Goal: Task Accomplishment & Management: Use online tool/utility

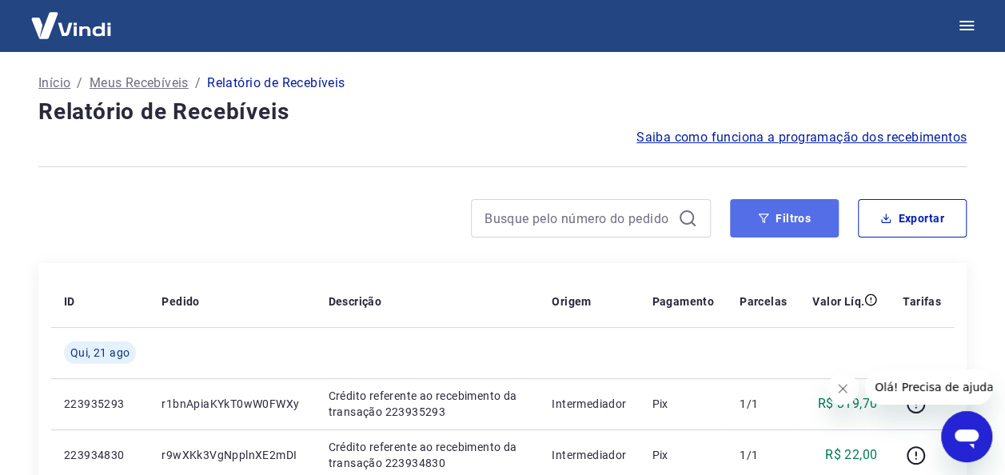
click at [760, 216] on icon "button" at bounding box center [763, 218] width 11 height 11
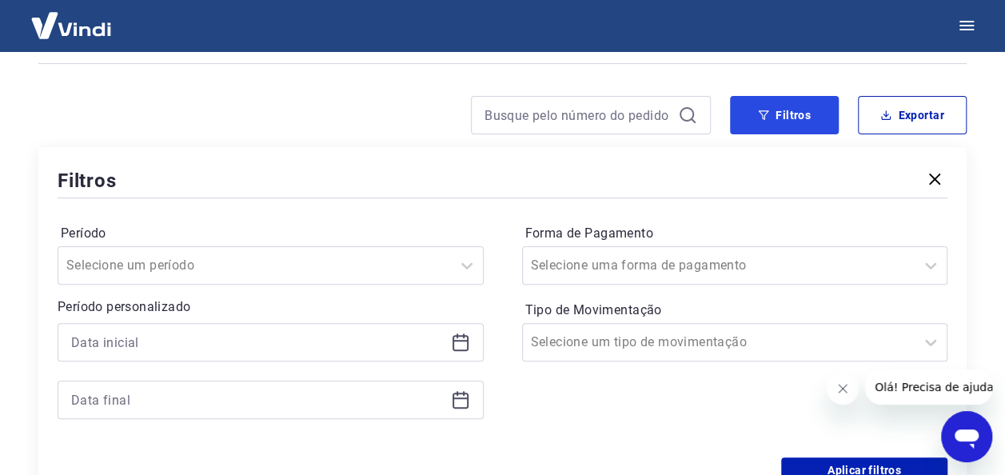
scroll to position [160, 0]
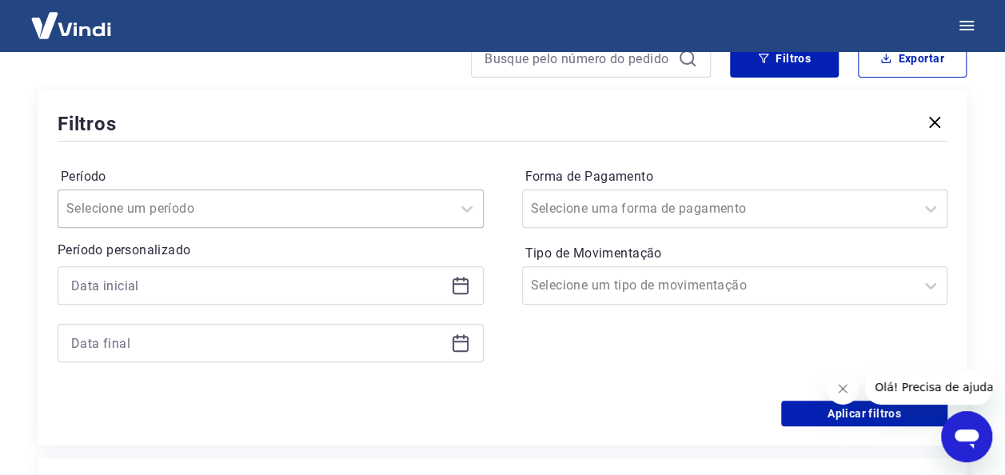
click at [198, 218] on div at bounding box center [254, 209] width 377 height 22
click at [299, 147] on div "Período Selecione um período Período personalizado Forma de Pagamento Selecione…" at bounding box center [503, 273] width 890 height 256
click at [457, 281] on icon at bounding box center [458, 279] width 2 height 5
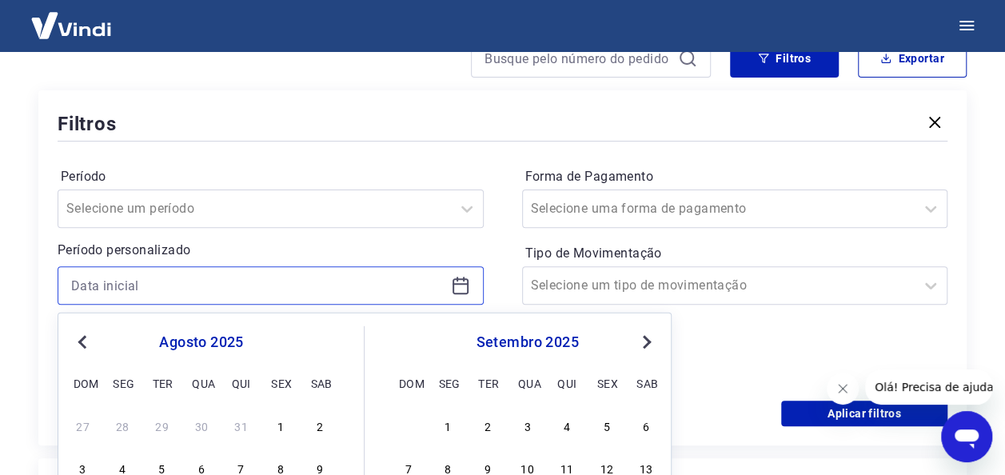
scroll to position [320, 0]
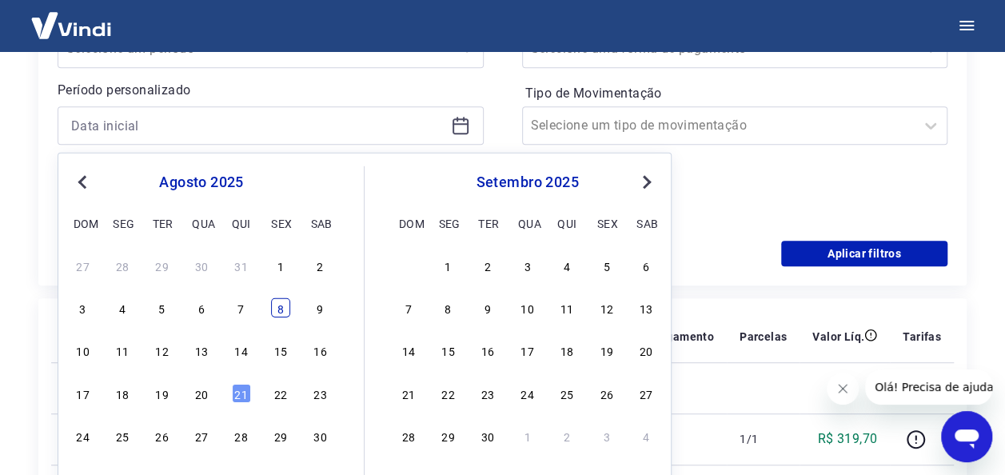
click at [282, 306] on div "8" at bounding box center [280, 307] width 19 height 19
type input "08/08/2025"
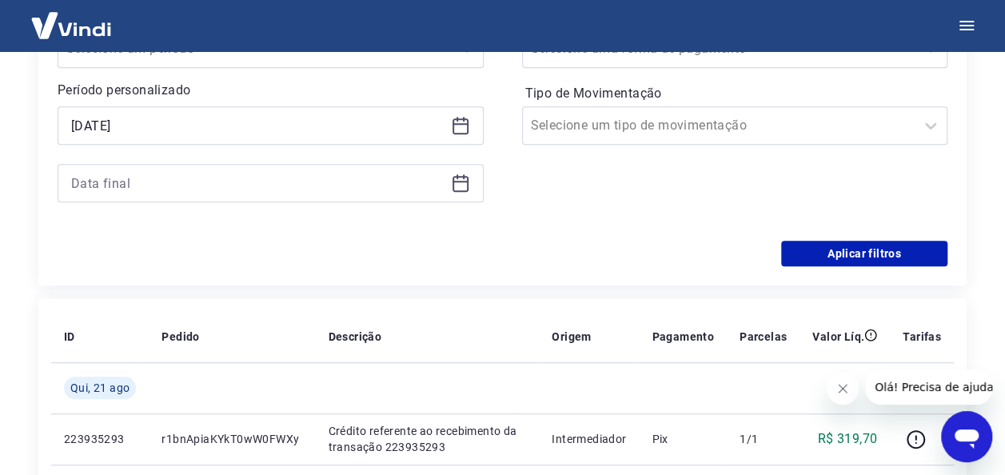
click at [458, 184] on icon at bounding box center [460, 183] width 19 height 19
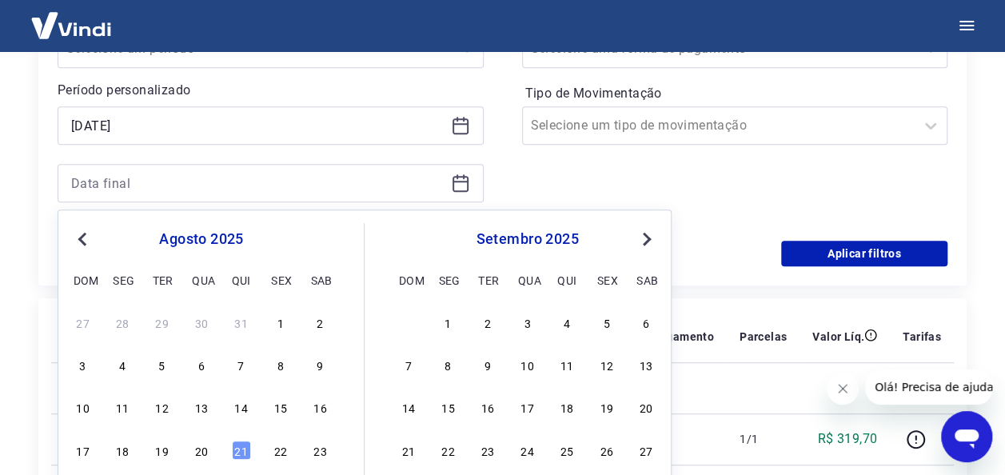
click at [288, 366] on div "8" at bounding box center [280, 364] width 19 height 19
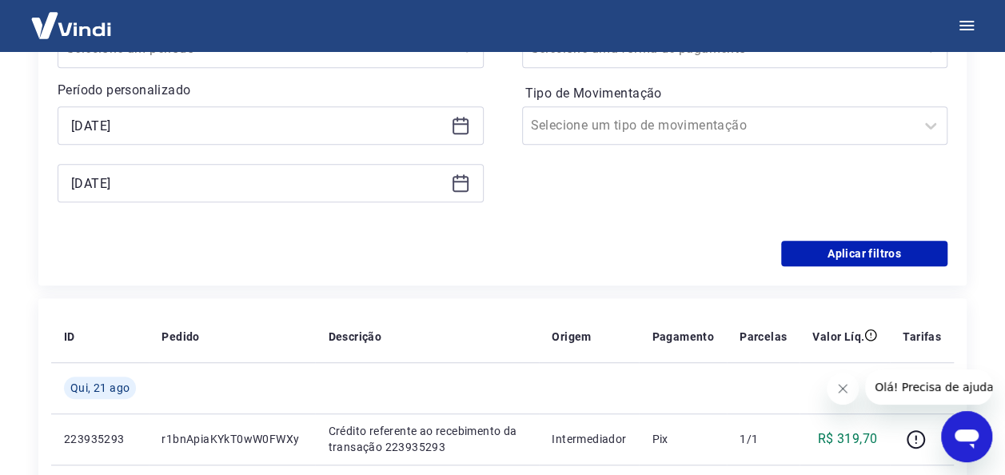
type input "08/08/2025"
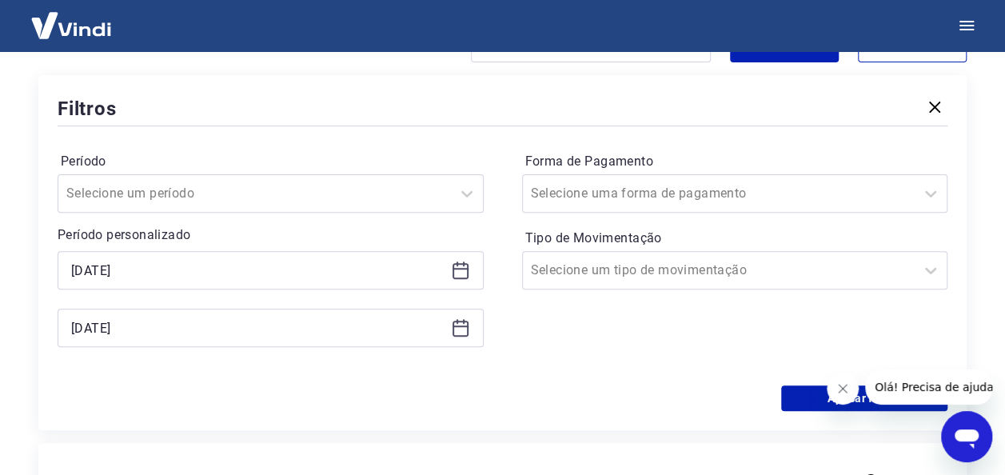
scroll to position [0, 0]
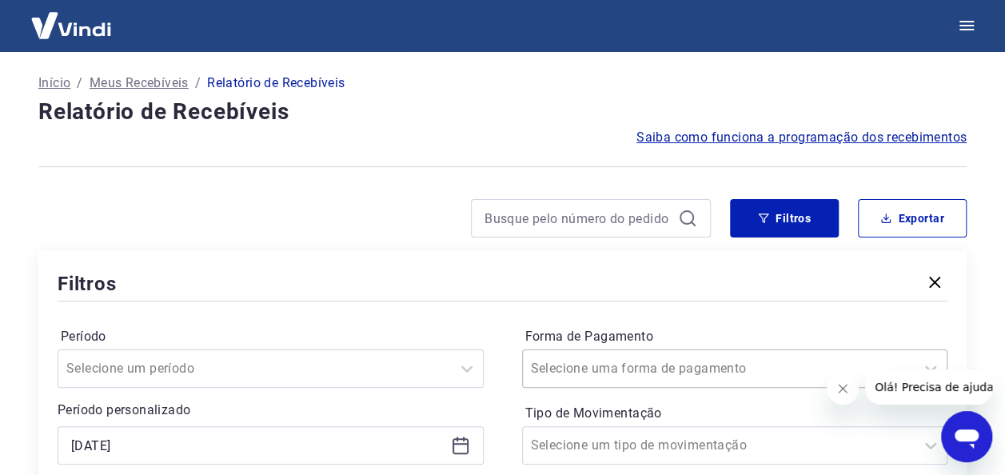
click at [717, 362] on div "Selecione uma forma de pagamento" at bounding box center [735, 369] width 426 height 38
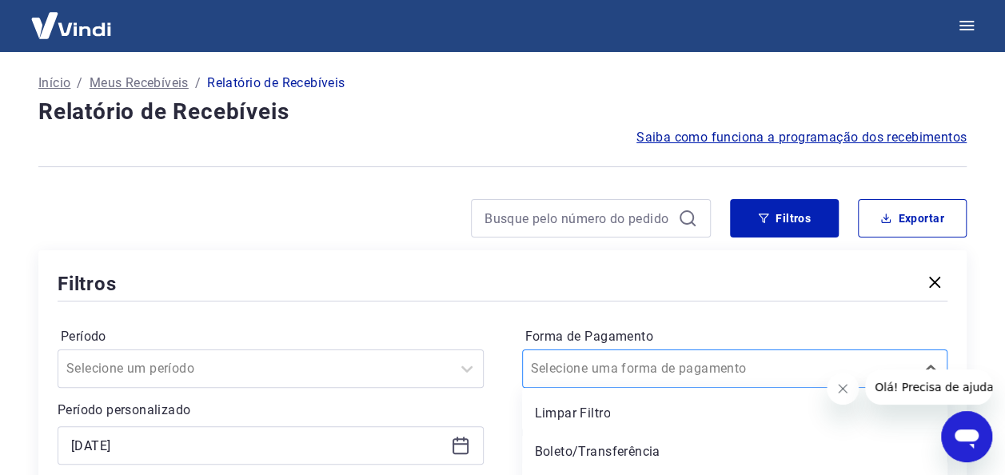
scroll to position [111, 0]
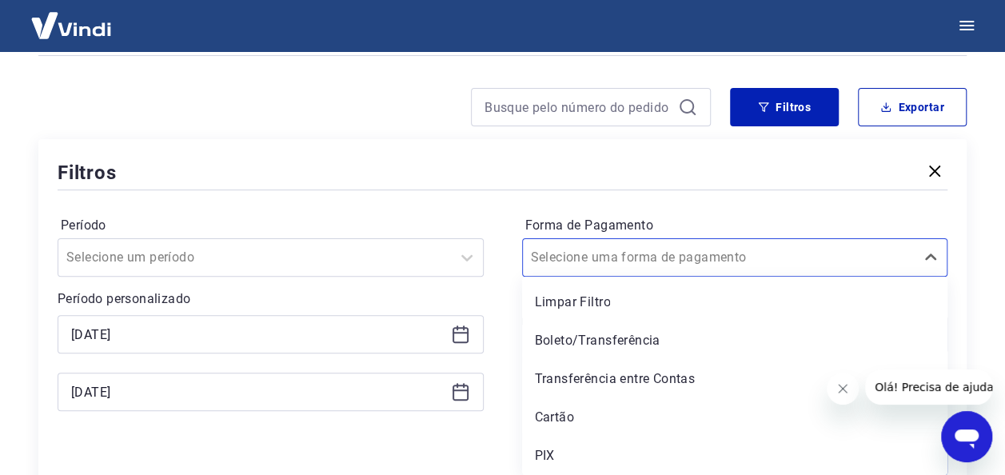
click at [820, 190] on div at bounding box center [503, 189] width 890 height 7
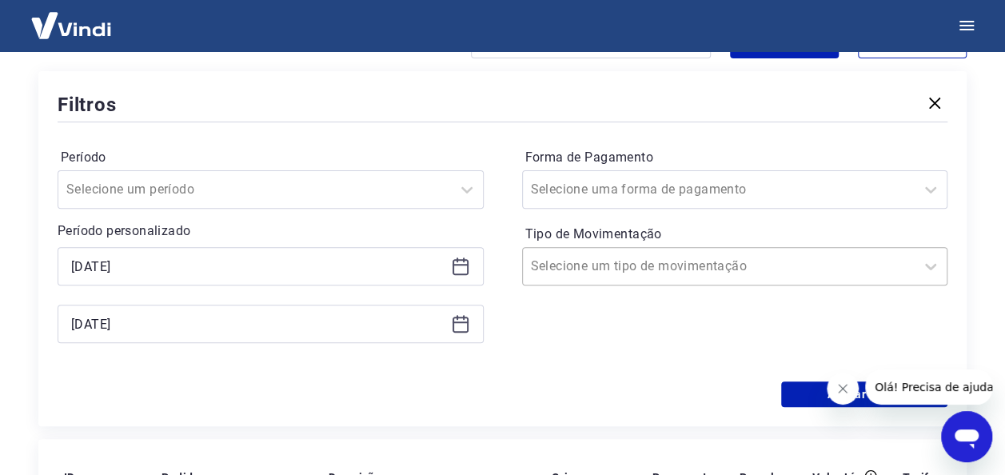
scroll to position [191, 0]
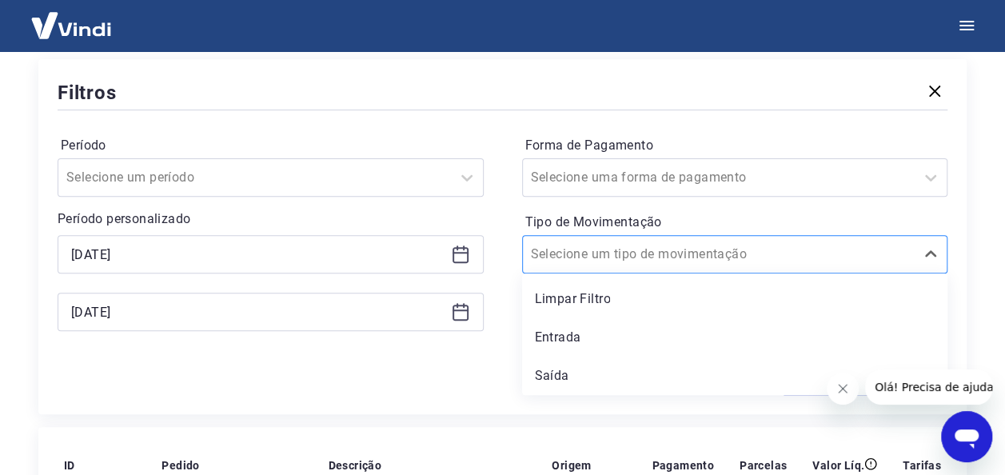
click at [643, 248] on input "Tipo de Movimentação" at bounding box center [612, 254] width 162 height 19
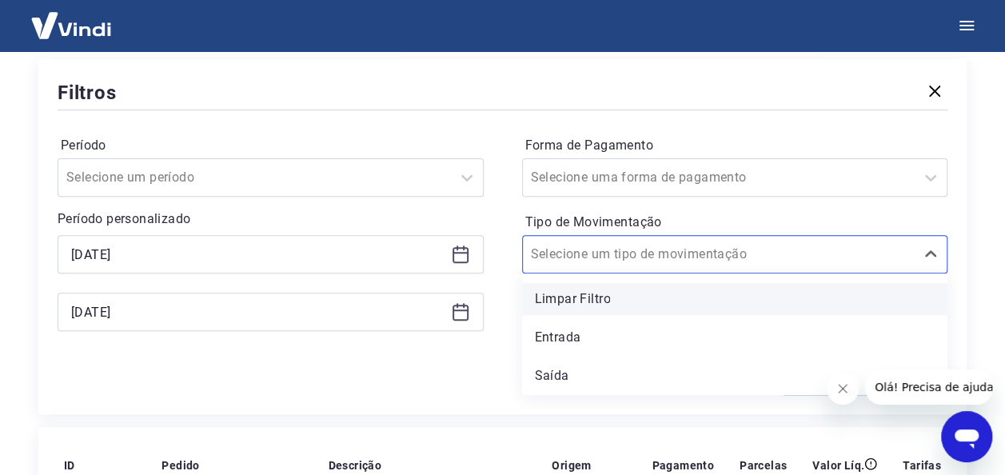
click at [644, 294] on div "Limpar Filtro" at bounding box center [735, 299] width 426 height 32
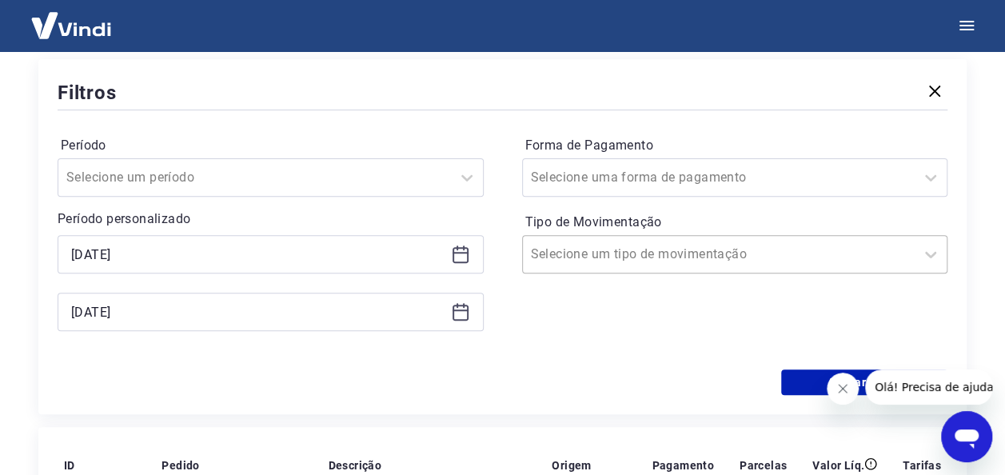
click at [659, 262] on input "Tipo de Movimentação" at bounding box center [612, 254] width 162 height 19
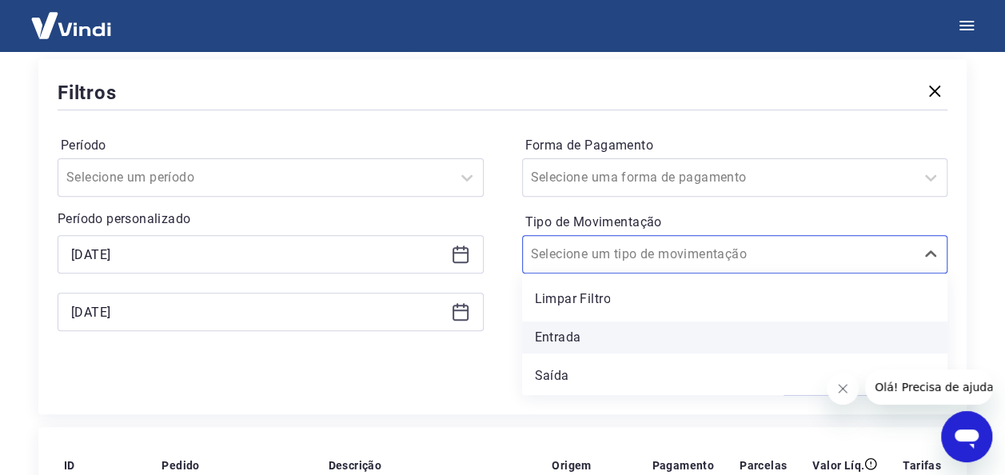
click at [585, 343] on div "Entrada" at bounding box center [735, 338] width 426 height 32
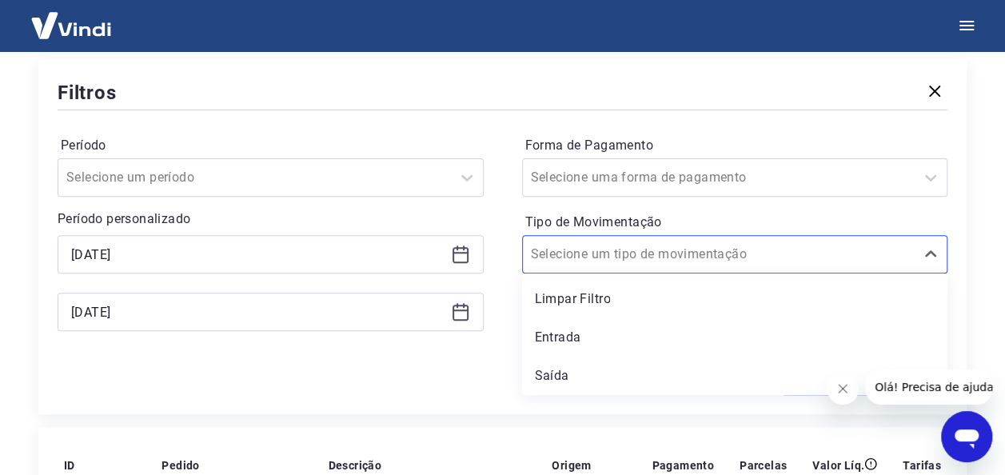
click at [582, 340] on div "Forma de Pagamento Selecione uma forma de pagamento Tipo de Movimentação option…" at bounding box center [735, 242] width 426 height 218
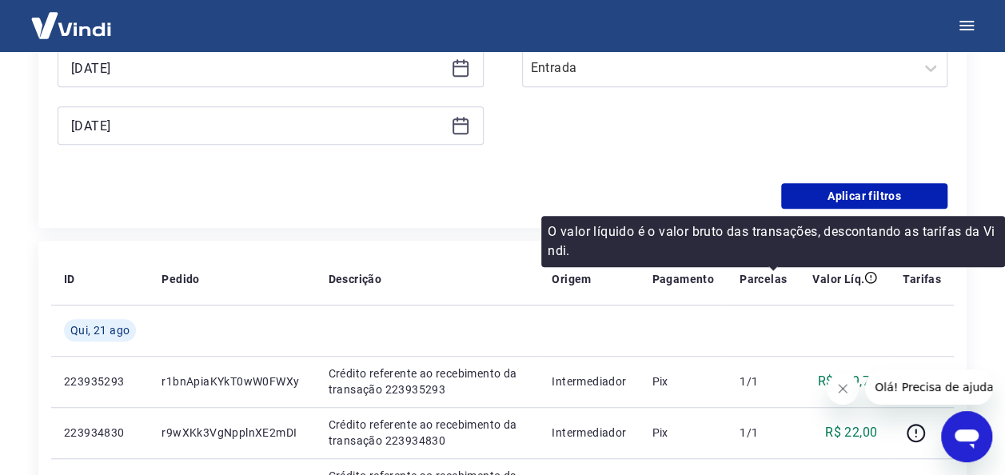
scroll to position [351, 0]
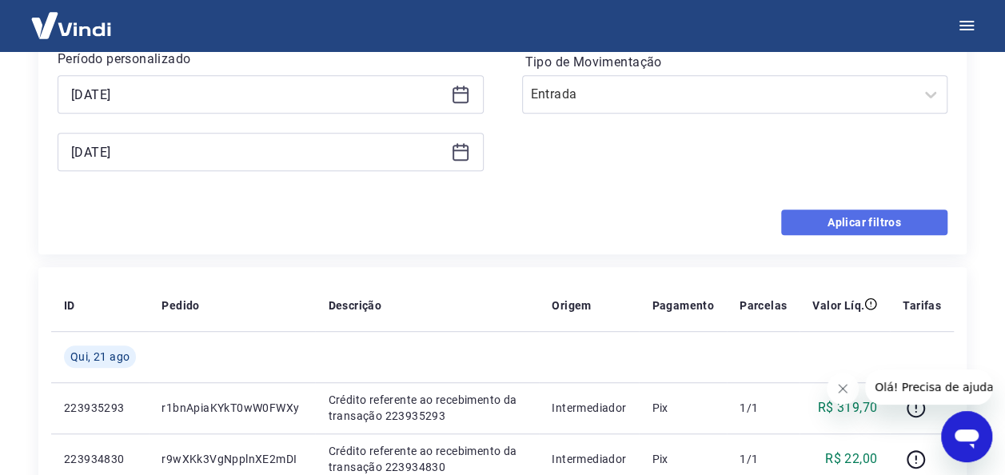
click at [854, 227] on button "Aplicar filtros" at bounding box center [864, 223] width 166 height 26
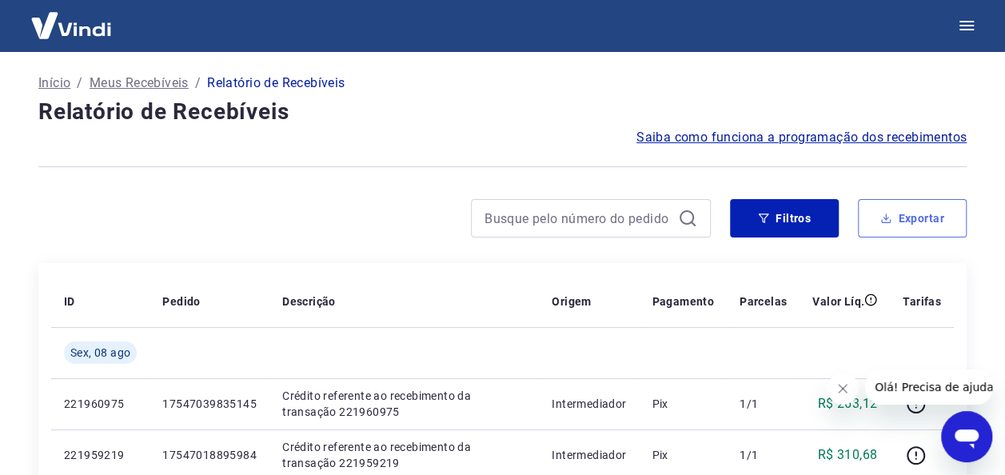
click at [925, 220] on button "Exportar" at bounding box center [912, 218] width 109 height 38
type input "08/08/2025"
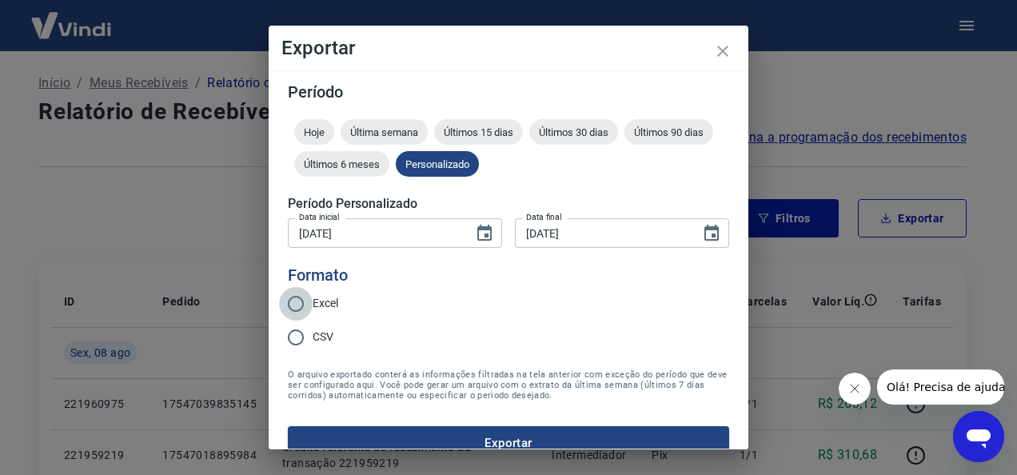
click at [290, 301] on input "Excel" at bounding box center [296, 304] width 34 height 34
radio input "true"
click at [485, 432] on button "Exportar" at bounding box center [508, 443] width 441 height 34
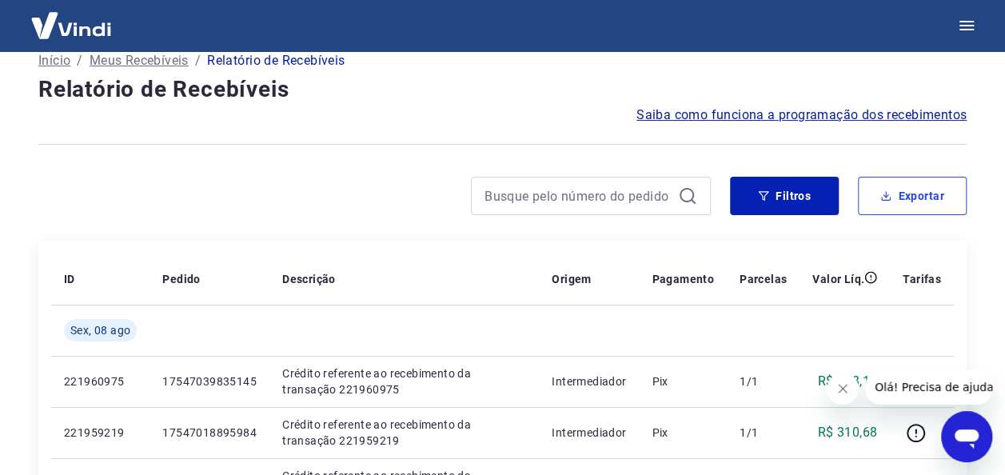
scroll to position [80, 0]
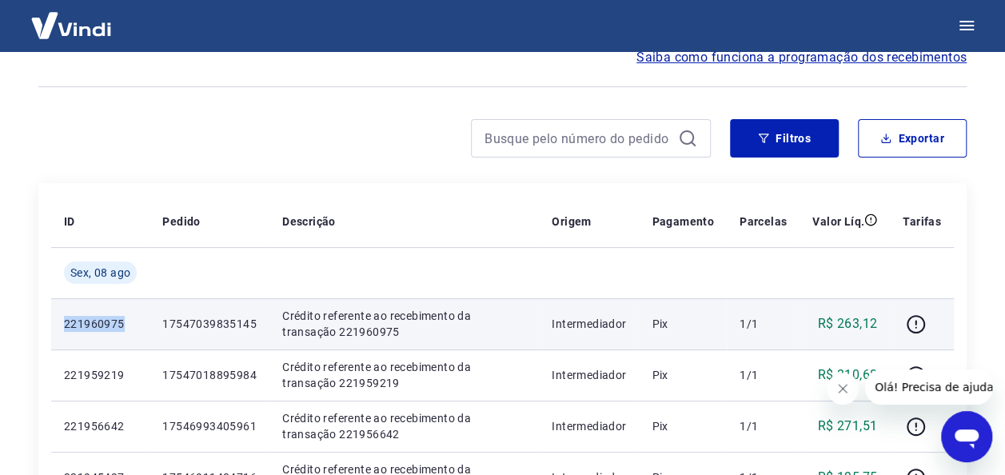
drag, startPoint x: 129, startPoint y: 324, endPoint x: 60, endPoint y: 324, distance: 68.8
click at [60, 324] on td "221960975" at bounding box center [100, 323] width 98 height 51
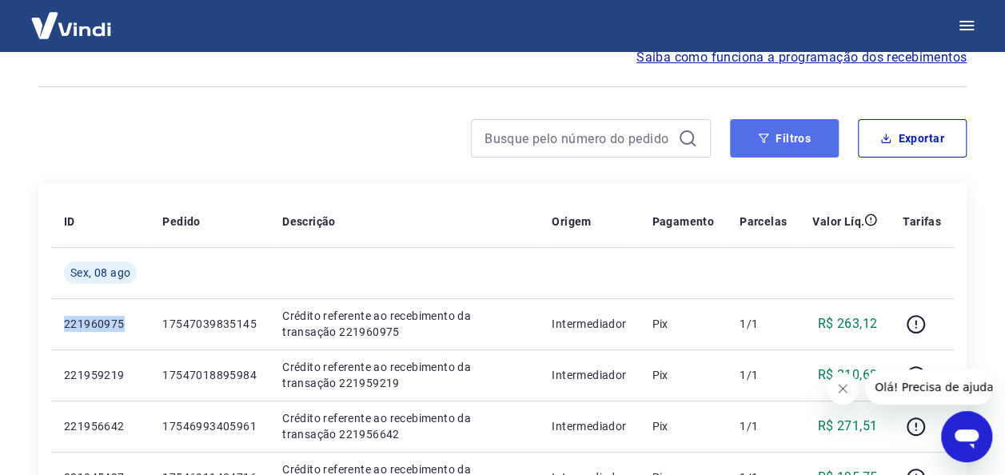
click at [805, 139] on button "Filtros" at bounding box center [784, 138] width 109 height 38
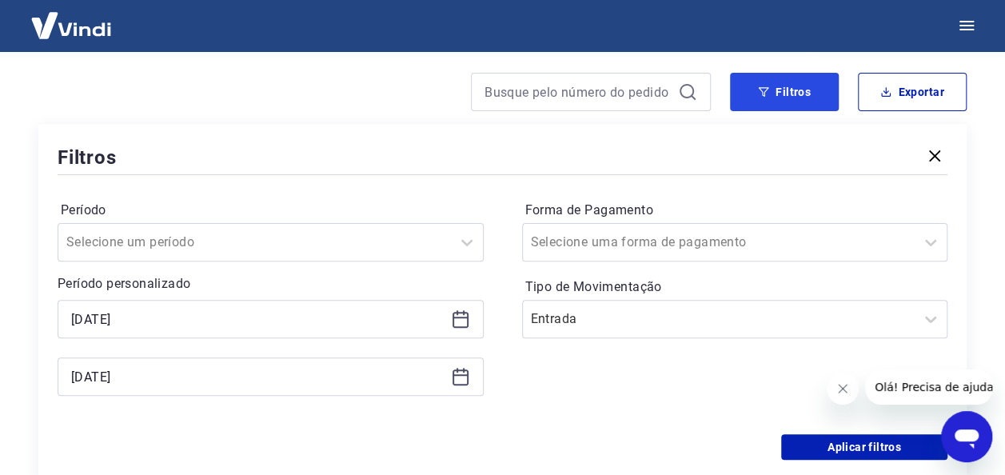
scroll to position [160, 0]
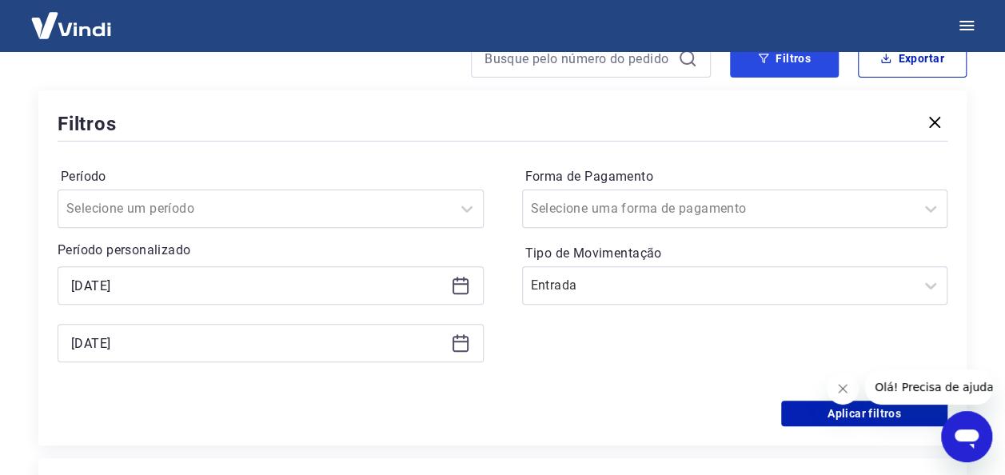
click at [781, 66] on button "Filtros" at bounding box center [784, 58] width 109 height 38
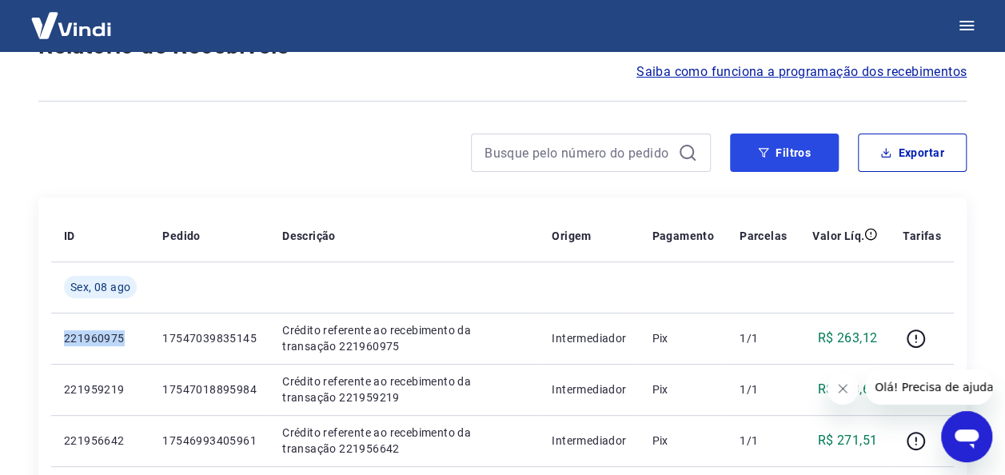
scroll to position [80, 0]
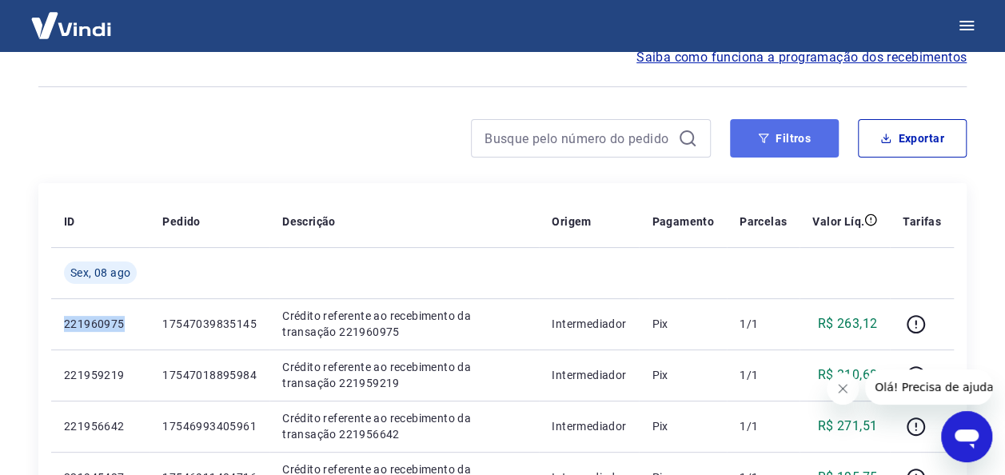
click at [788, 149] on button "Filtros" at bounding box center [784, 138] width 109 height 38
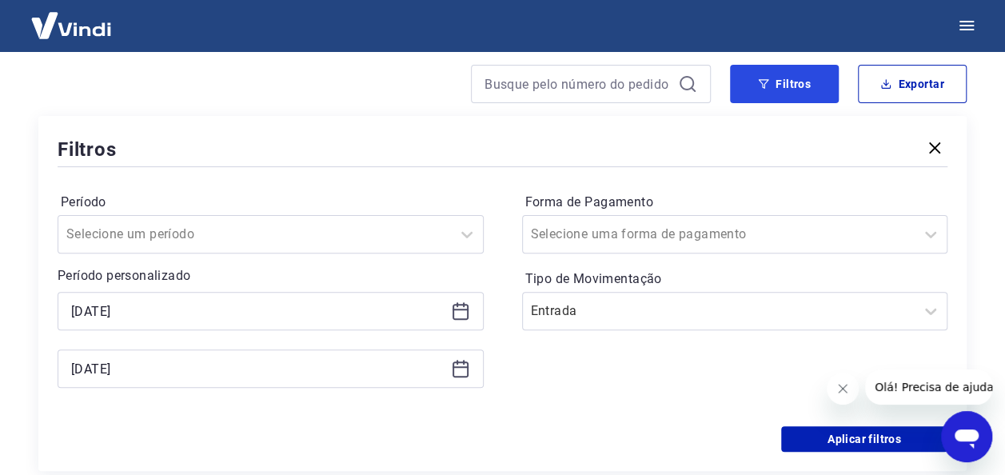
scroll to position [160, 0]
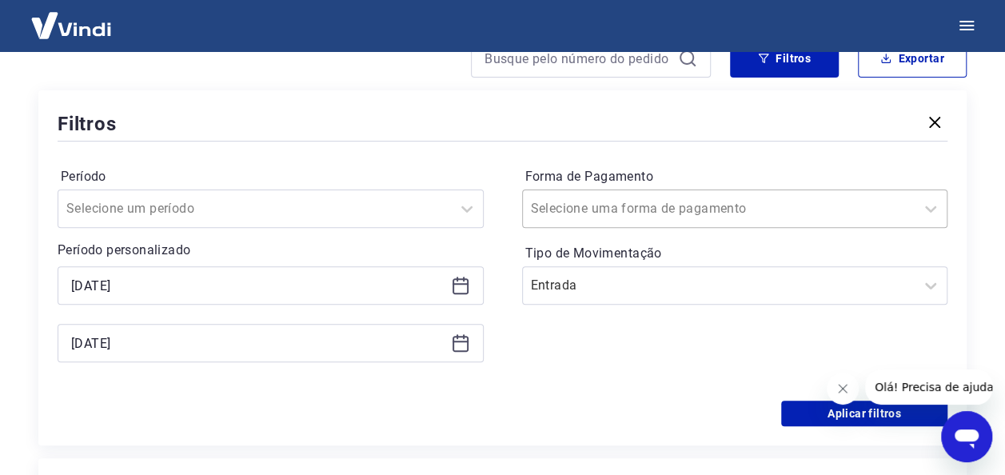
click at [781, 215] on div at bounding box center [719, 209] width 377 height 22
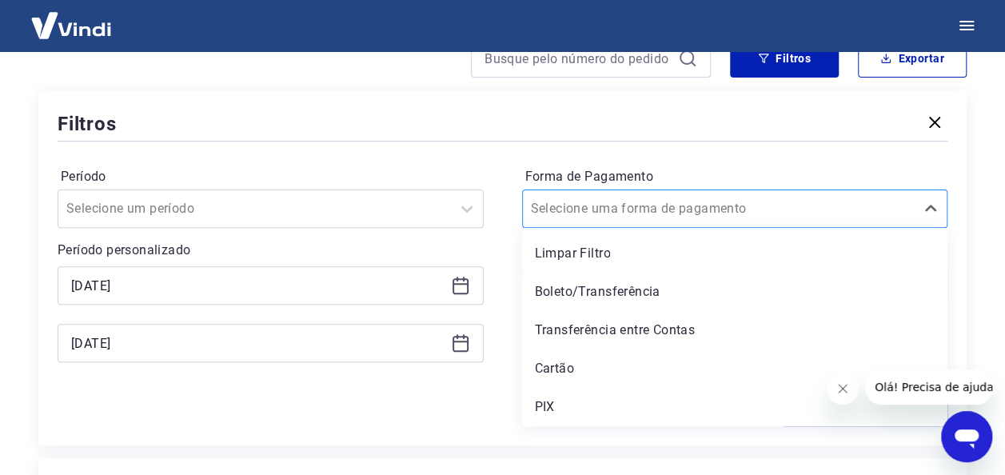
click at [781, 215] on div at bounding box center [719, 209] width 377 height 22
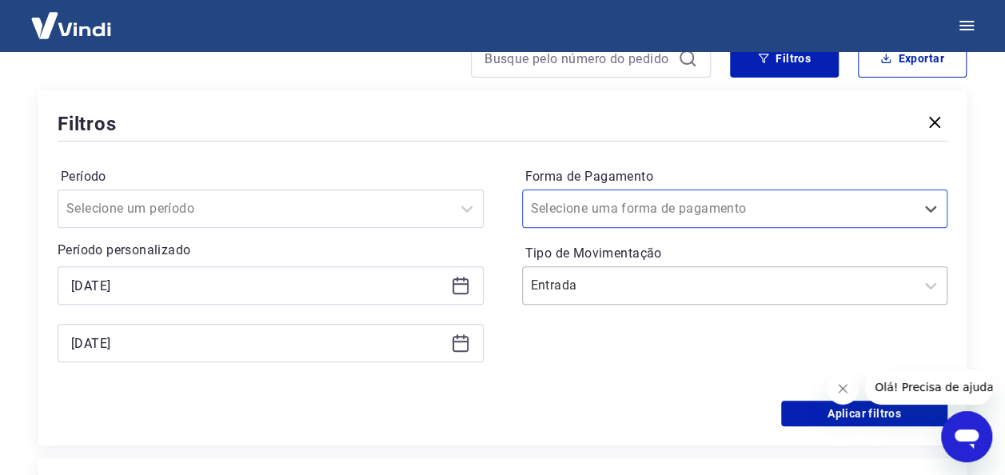
click at [675, 285] on input "Tipo de Movimentação" at bounding box center [612, 285] width 162 height 19
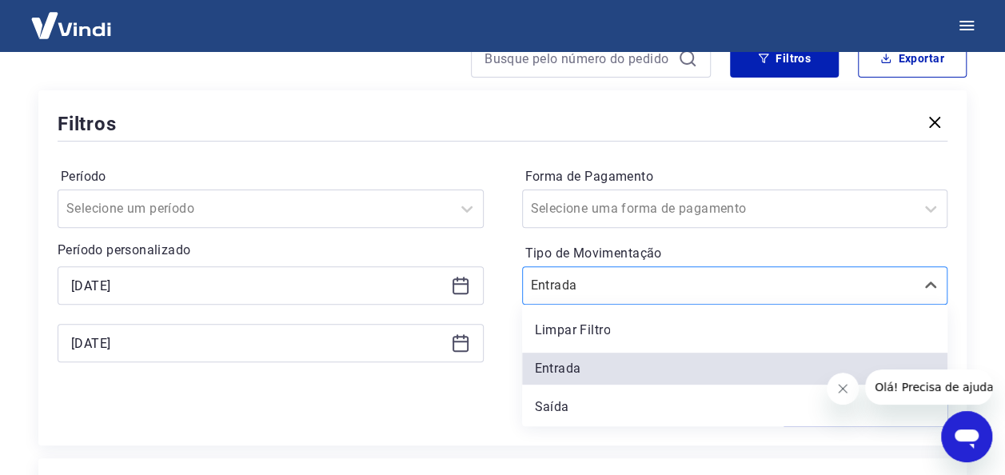
click at [675, 285] on input "Tipo de Movimentação" at bounding box center [612, 285] width 162 height 19
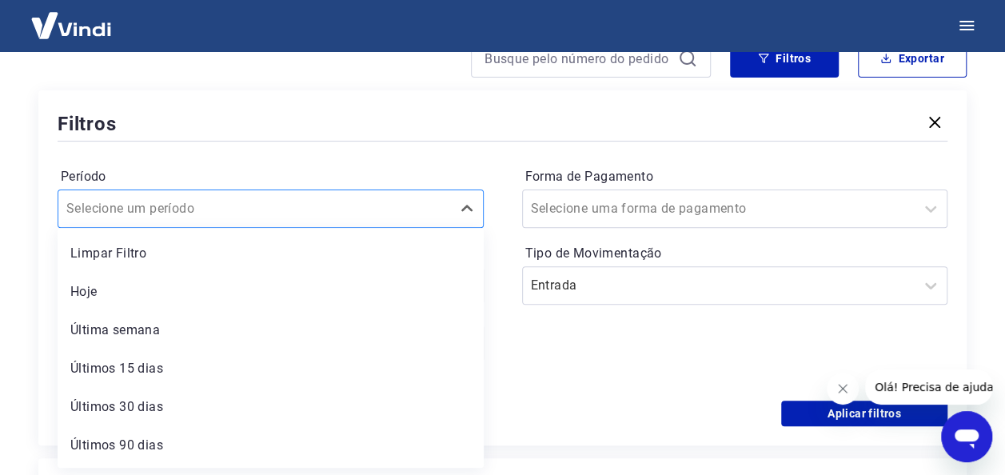
click at [194, 213] on input "Período" at bounding box center [147, 208] width 162 height 19
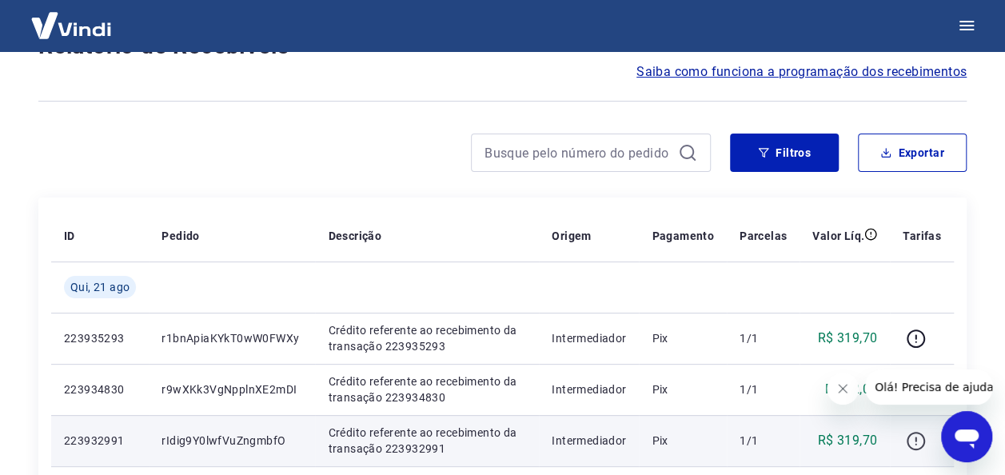
scroll to position [80, 0]
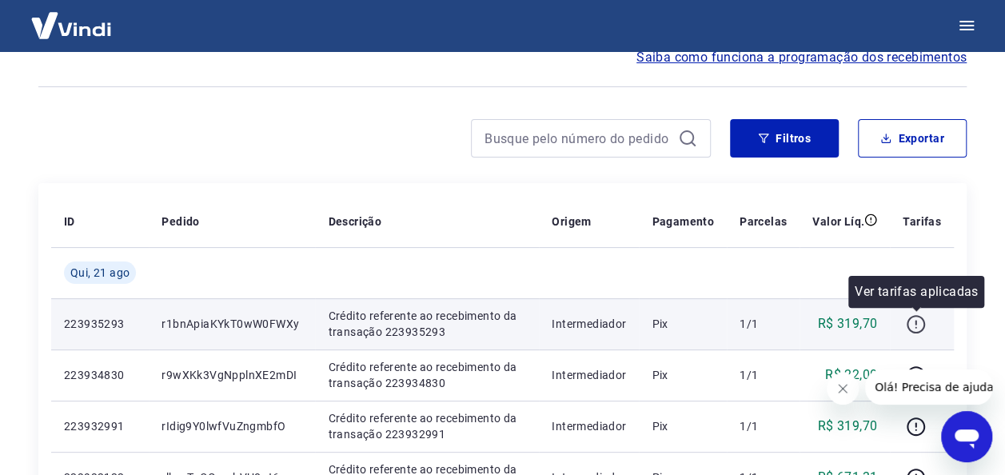
click at [918, 324] on icon "button" at bounding box center [916, 324] width 20 height 20
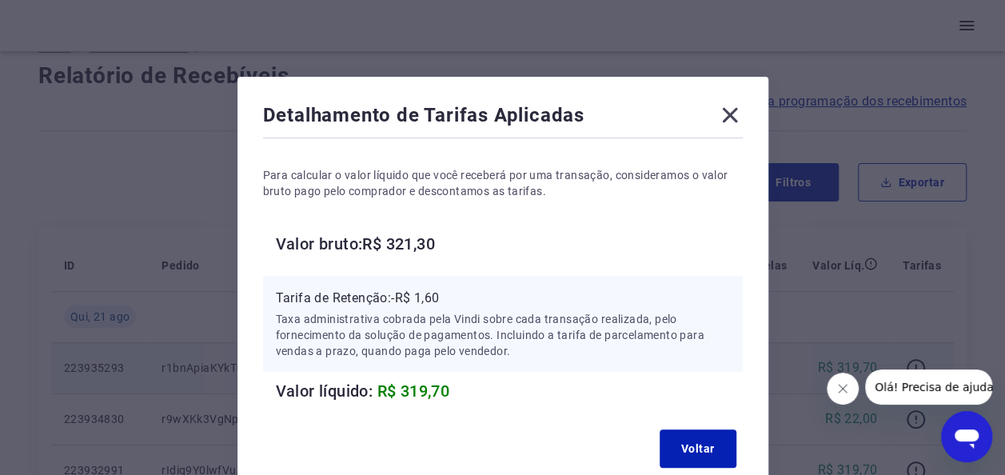
scroll to position [0, 0]
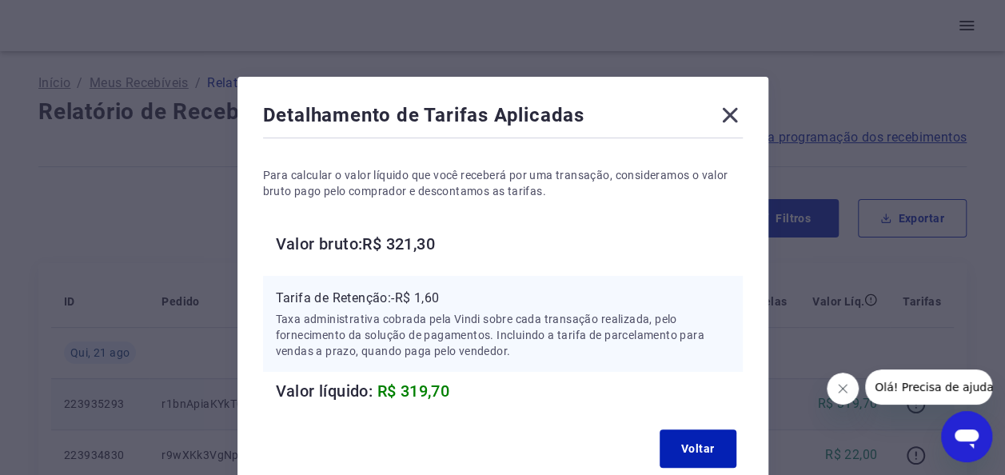
click at [729, 122] on icon at bounding box center [730, 115] width 26 height 26
